Goal: Task Accomplishment & Management: Use online tool/utility

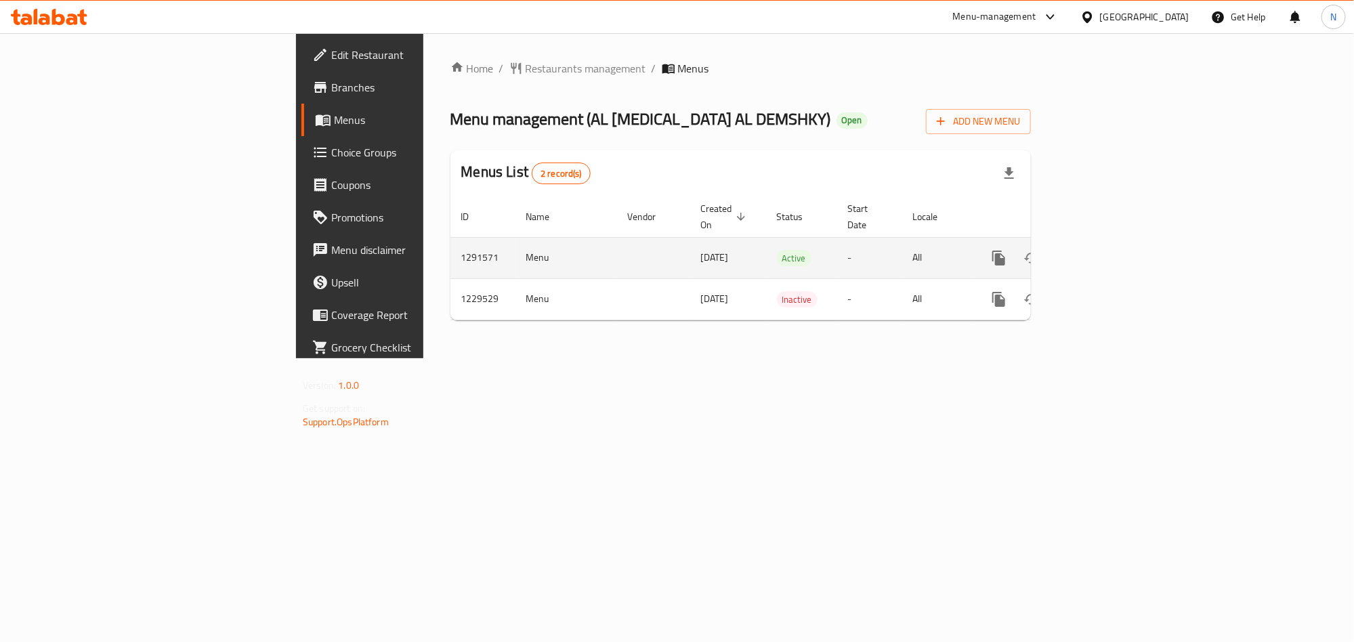
click at [1113, 247] on link "enhanced table" at bounding box center [1096, 258] width 33 height 33
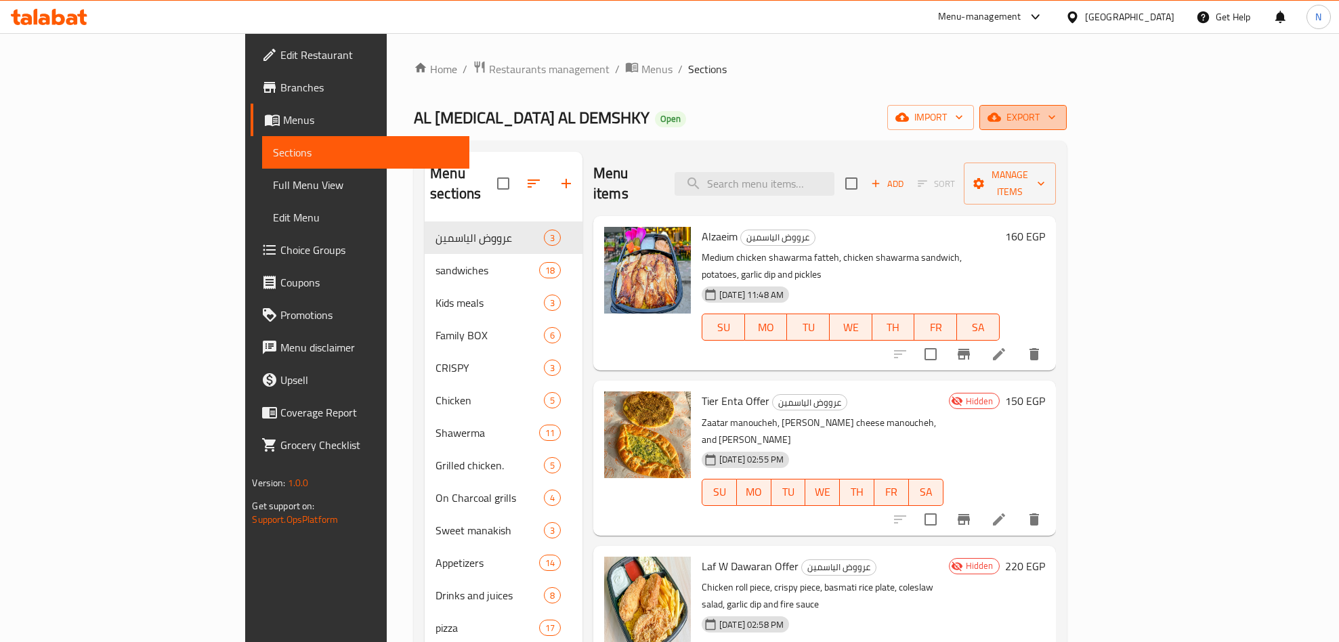
click at [1056, 120] on span "export" at bounding box center [1023, 117] width 66 height 17
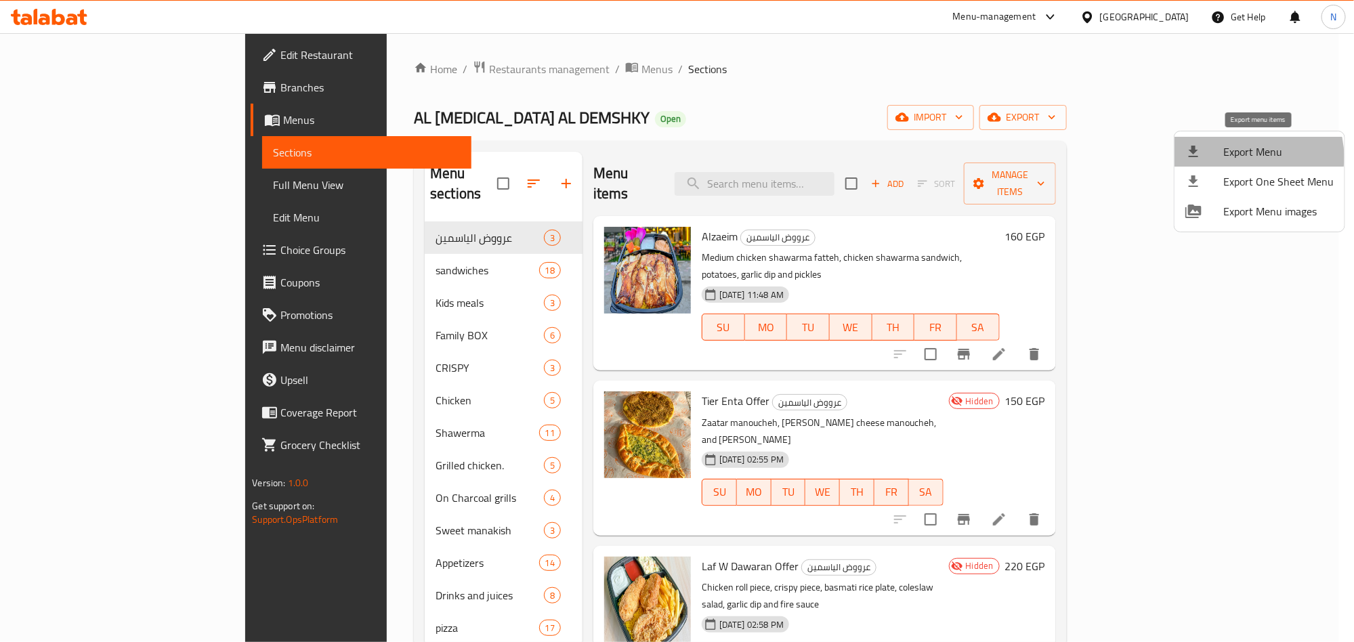
click at [1248, 157] on span "Export Menu" at bounding box center [1278, 152] width 110 height 16
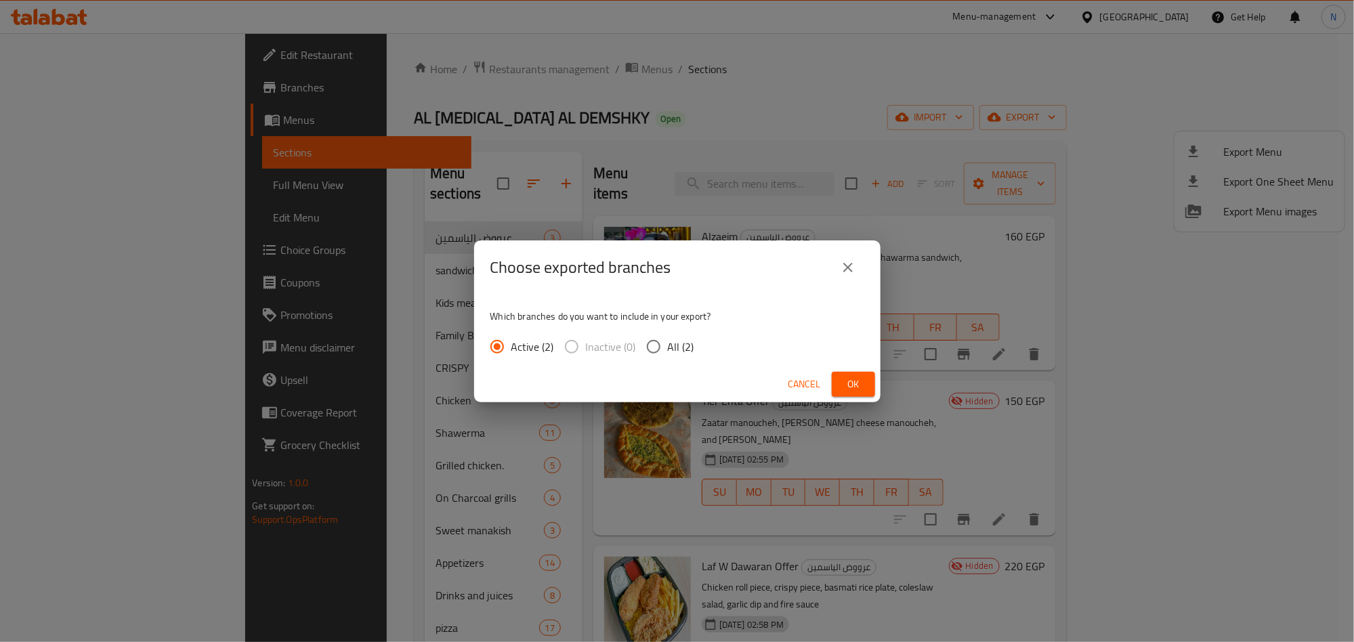
click at [677, 345] on span "All (2)" at bounding box center [681, 347] width 26 height 16
click at [668, 345] on input "All (2)" at bounding box center [653, 347] width 28 height 28
radio input "true"
click at [843, 382] on span "Ok" at bounding box center [854, 384] width 22 height 17
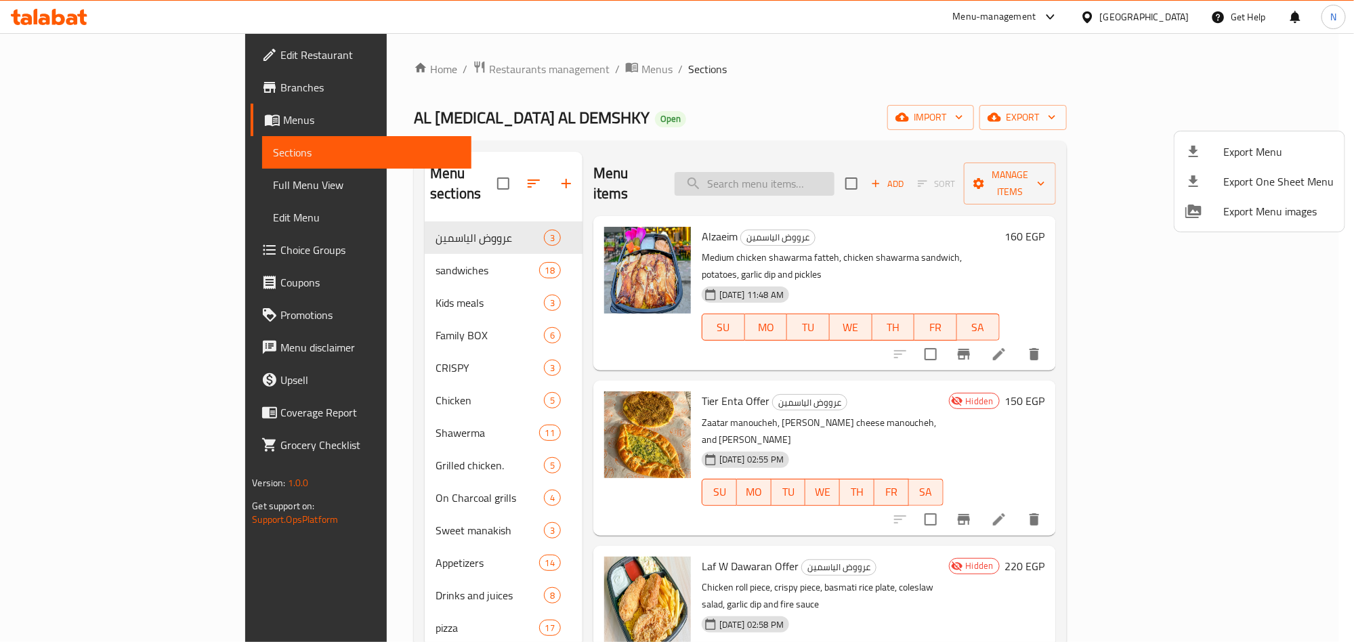
click at [768, 173] on div at bounding box center [677, 321] width 1354 height 642
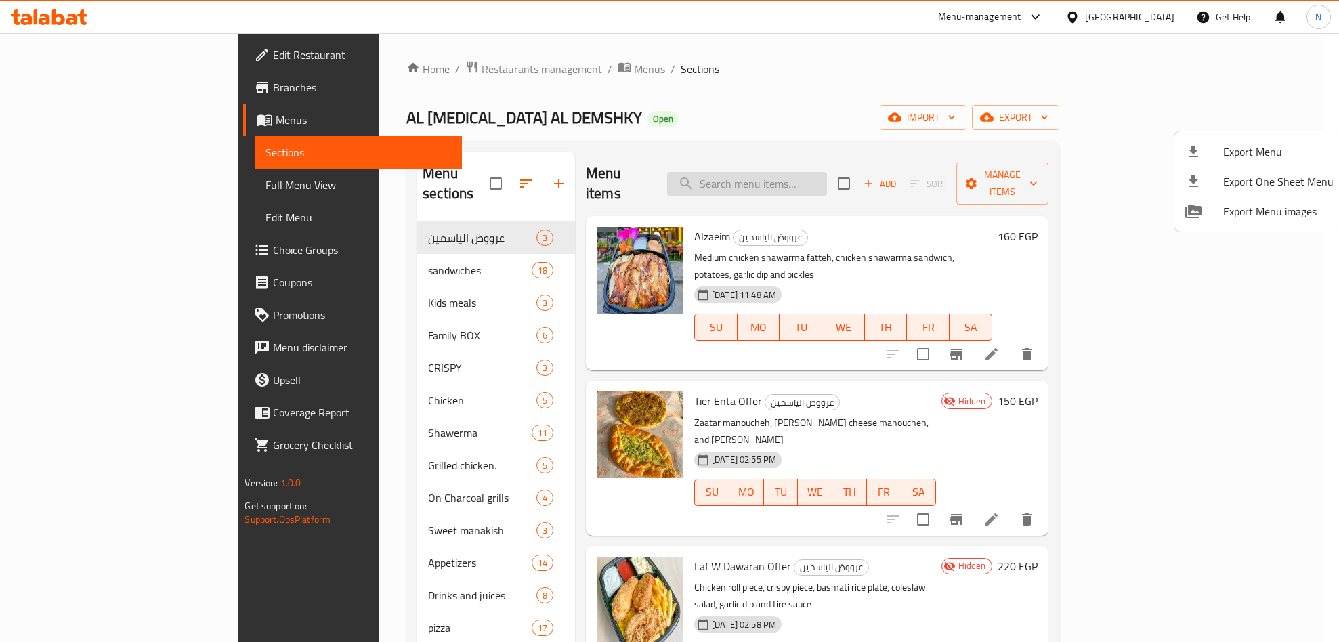
drag, startPoint x: 771, startPoint y: 173, endPoint x: 811, endPoint y: 165, distance: 40.8
click at [807, 172] on input "search" at bounding box center [747, 184] width 160 height 24
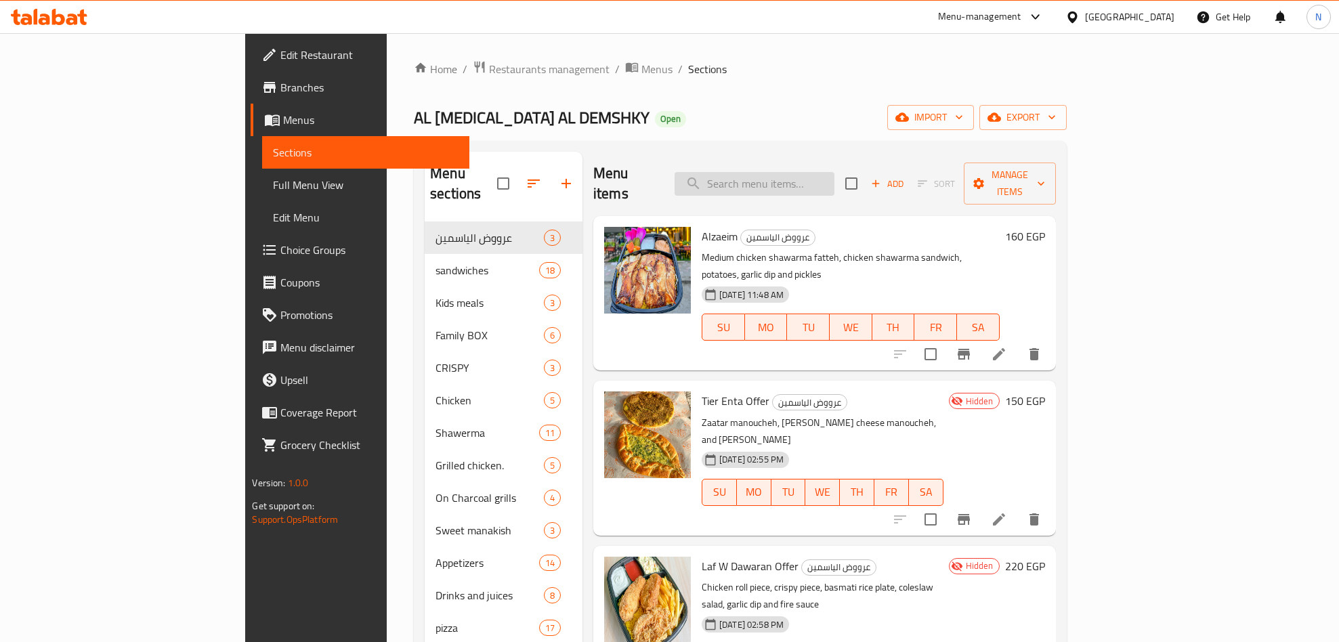
click at [815, 172] on input "search" at bounding box center [755, 184] width 160 height 24
paste input "sambosak"
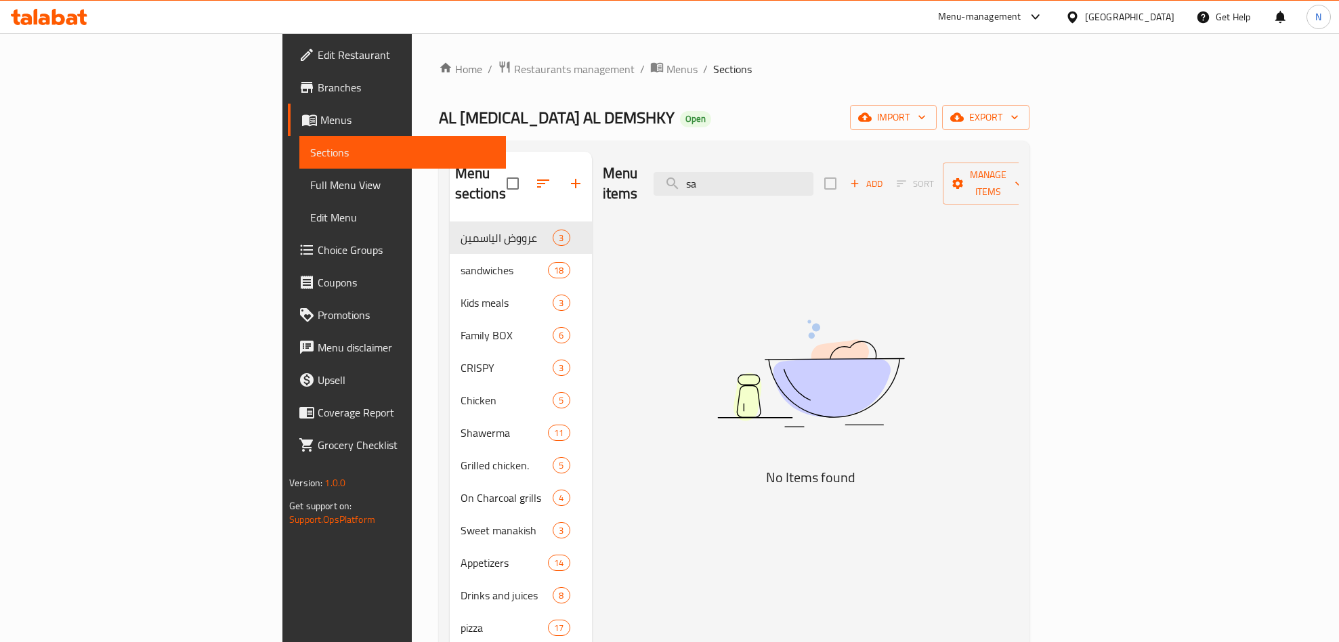
type input "s"
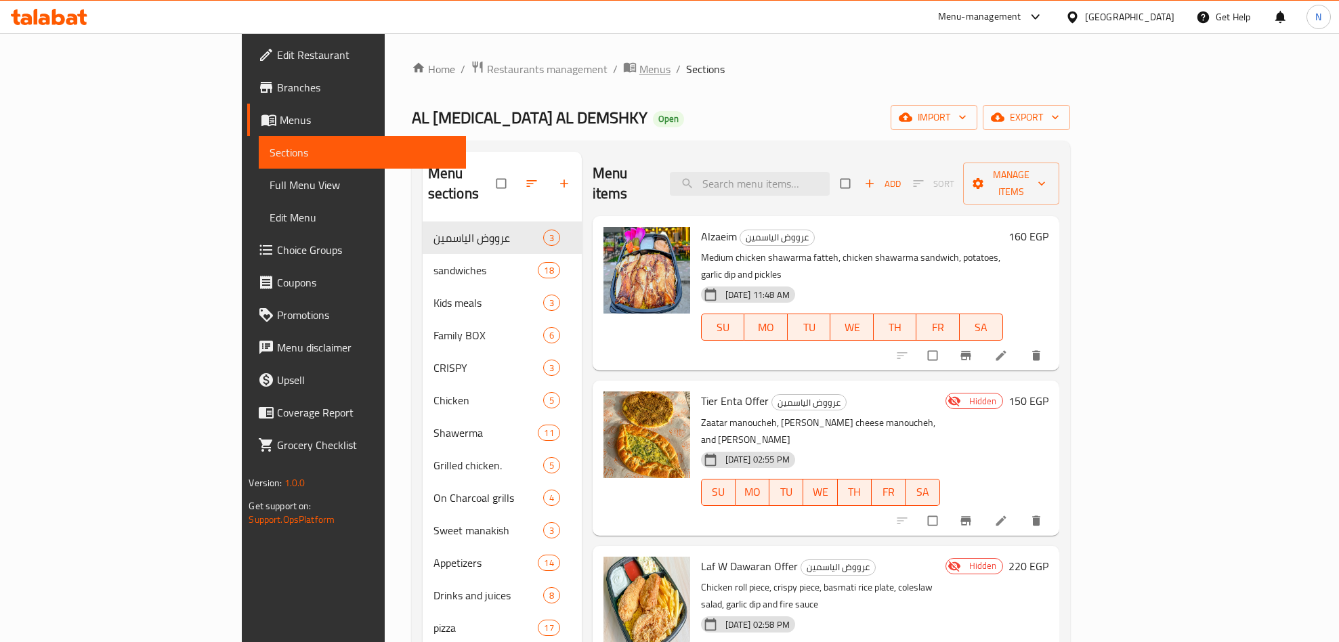
click at [639, 69] on span "Menus" at bounding box center [654, 69] width 31 height 16
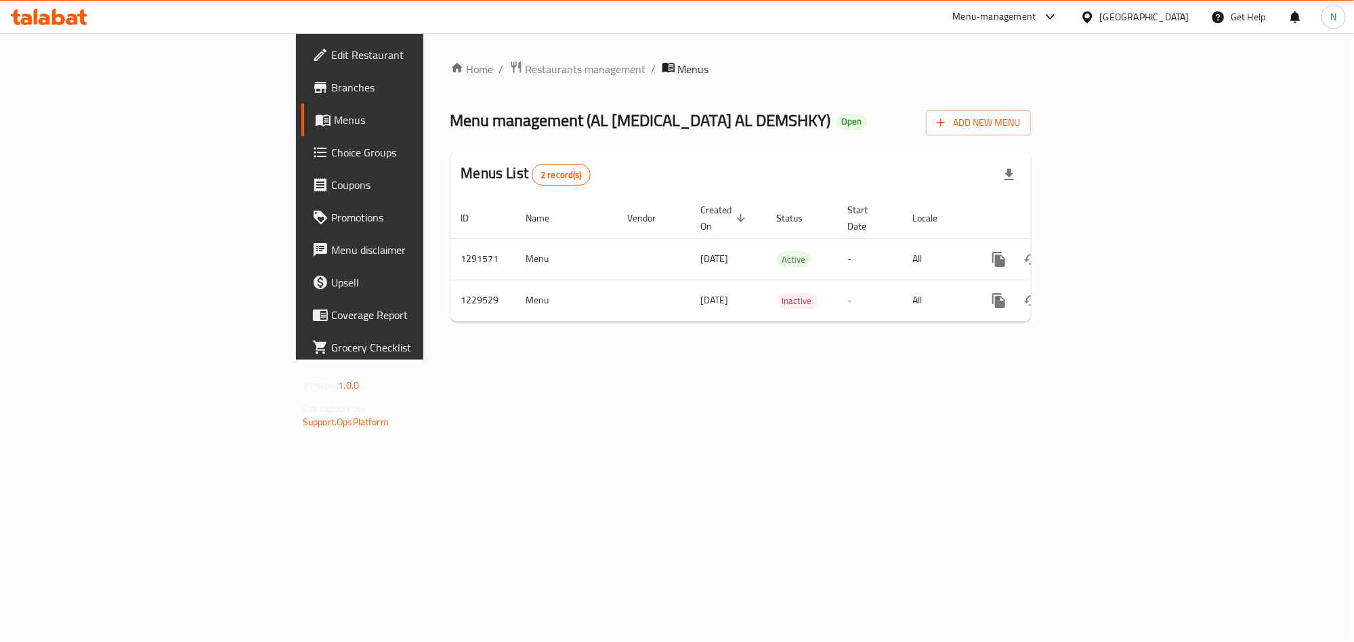
click at [331, 89] on span "Branches" at bounding box center [421, 87] width 180 height 16
